Goal: Navigation & Orientation: Find specific page/section

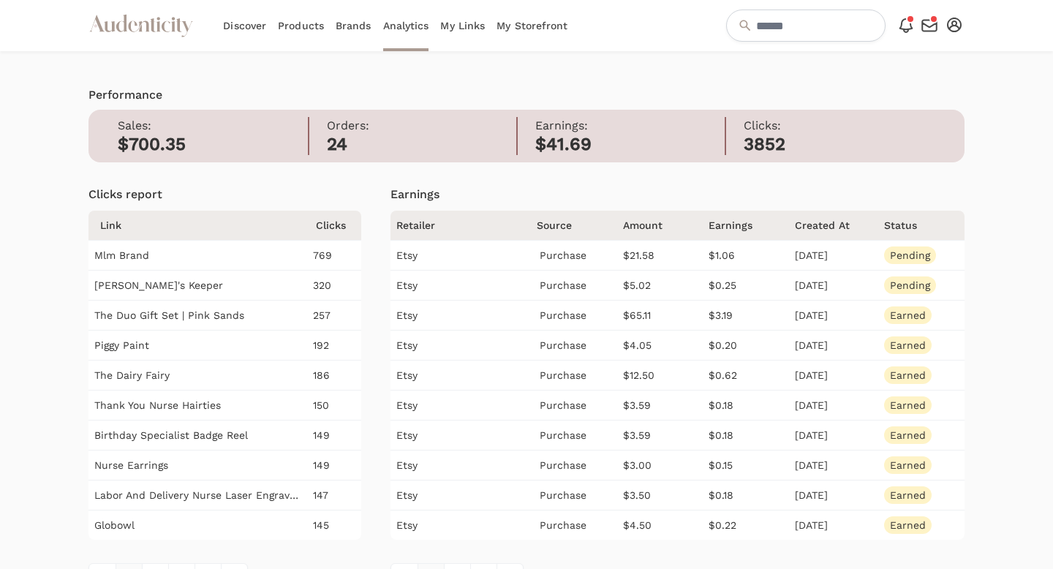
click at [519, 22] on link "My Storefront" at bounding box center [532, 25] width 71 height 51
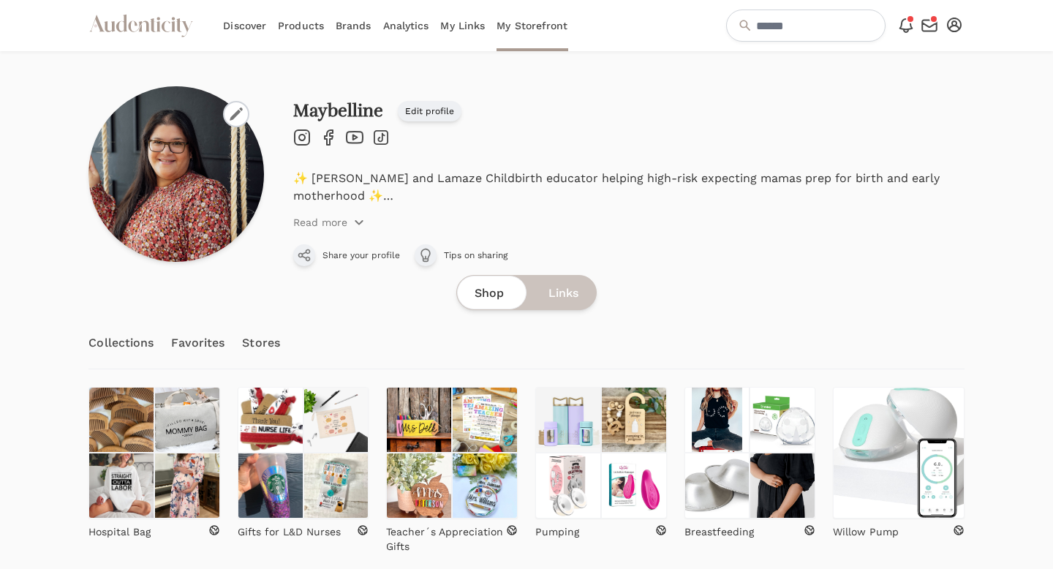
click at [245, 27] on link "Discover" at bounding box center [244, 25] width 43 height 51
click at [137, 33] on icon "Audenticity Logo" at bounding box center [140, 25] width 105 height 26
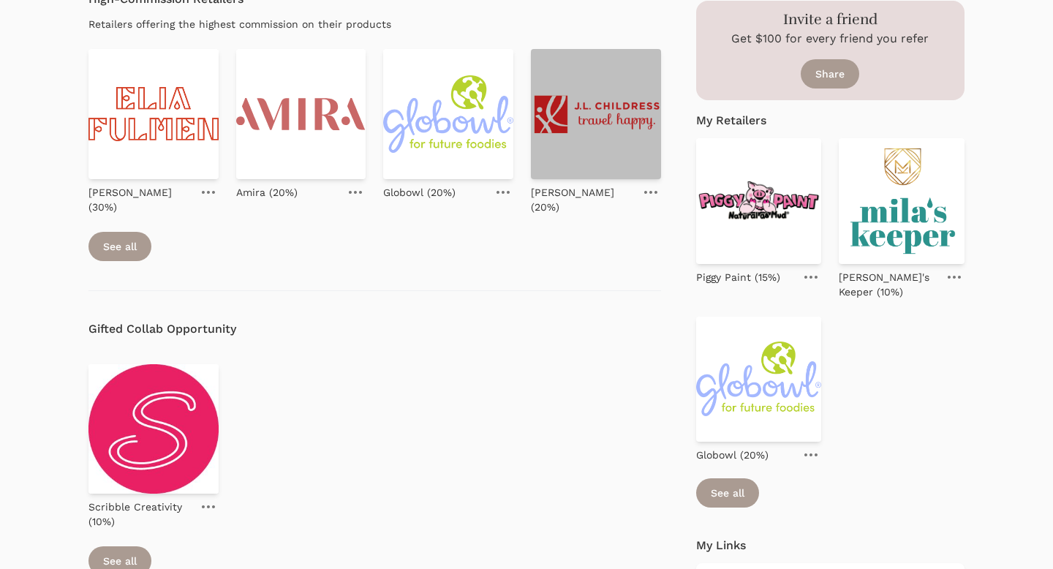
scroll to position [612, 0]
